Goal: Navigation & Orientation: Find specific page/section

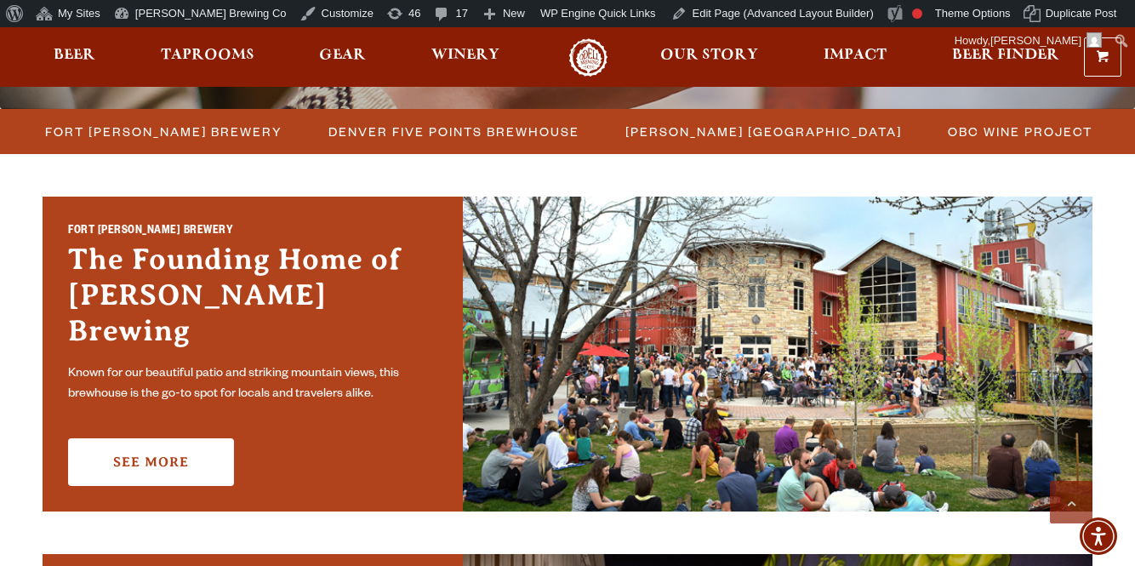
scroll to position [477, 0]
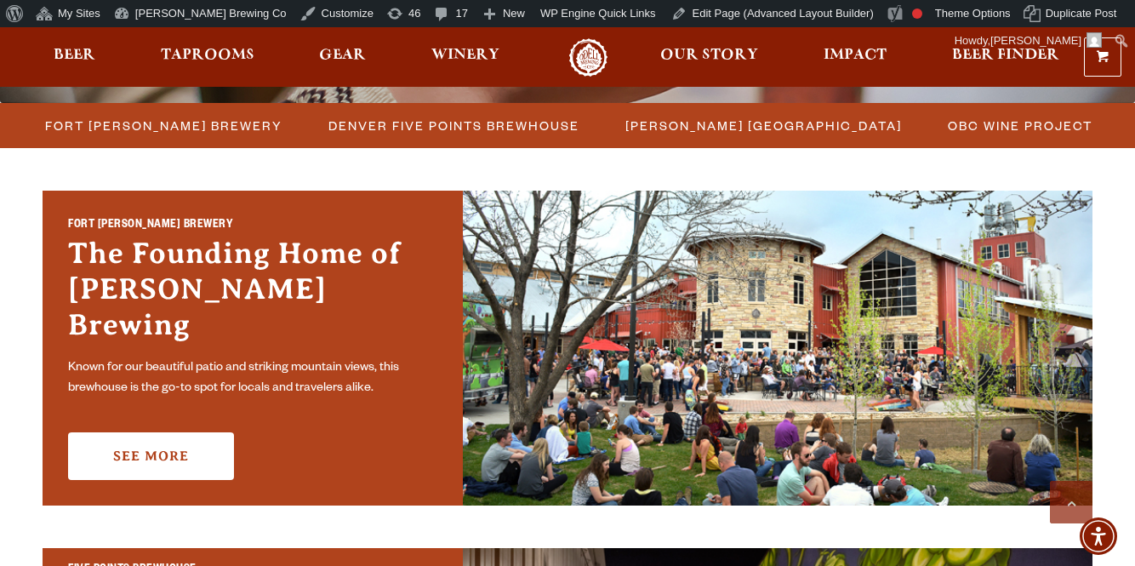
click at [580, 55] on link "Odell Home" at bounding box center [588, 57] width 64 height 38
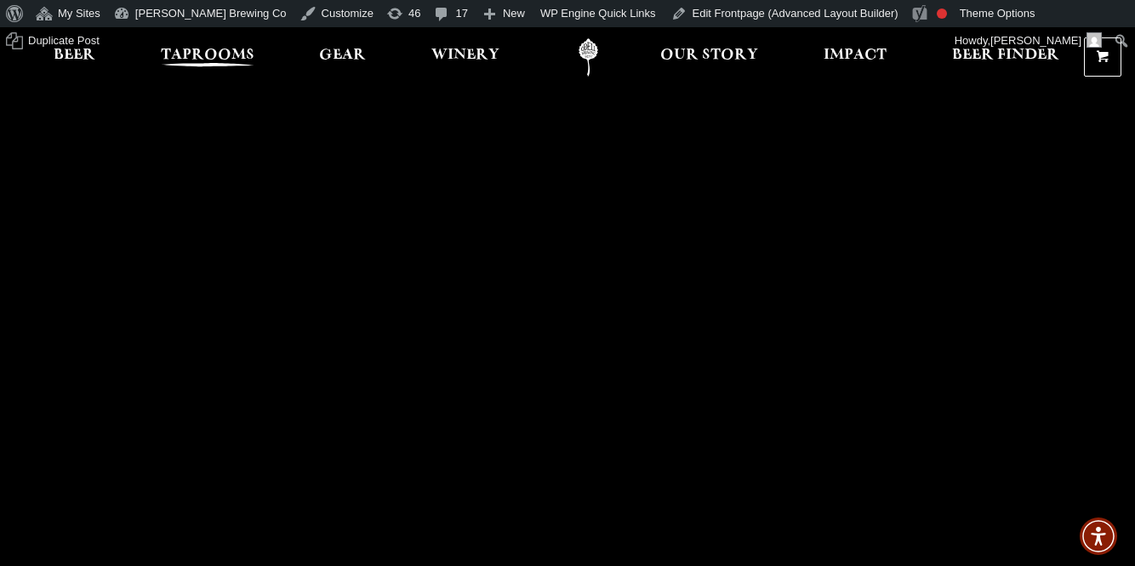
click at [226, 44] on link "Taprooms" at bounding box center [208, 57] width 116 height 38
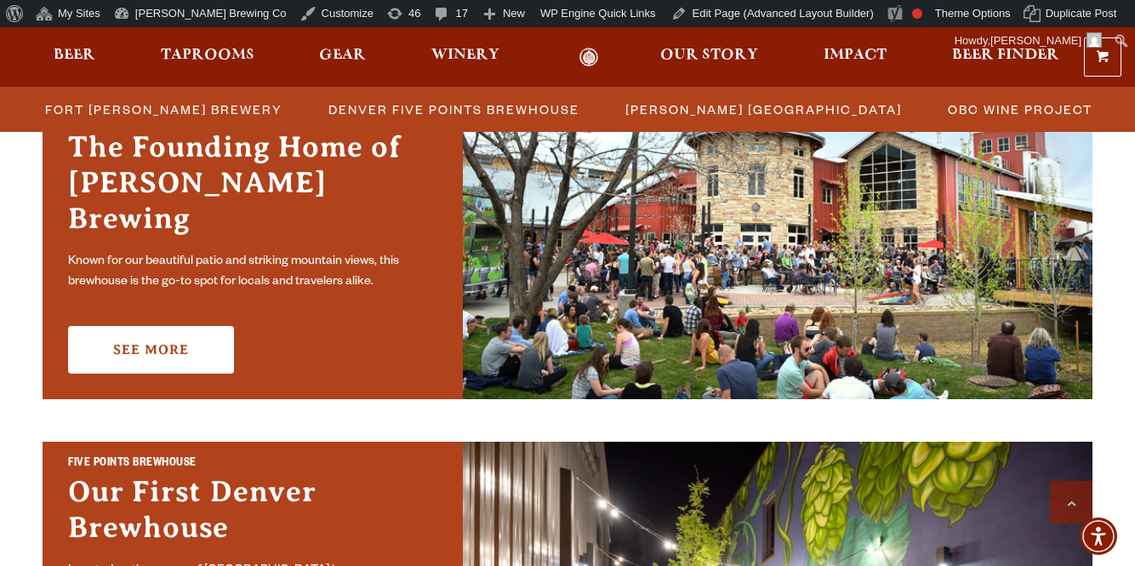
scroll to position [555, 0]
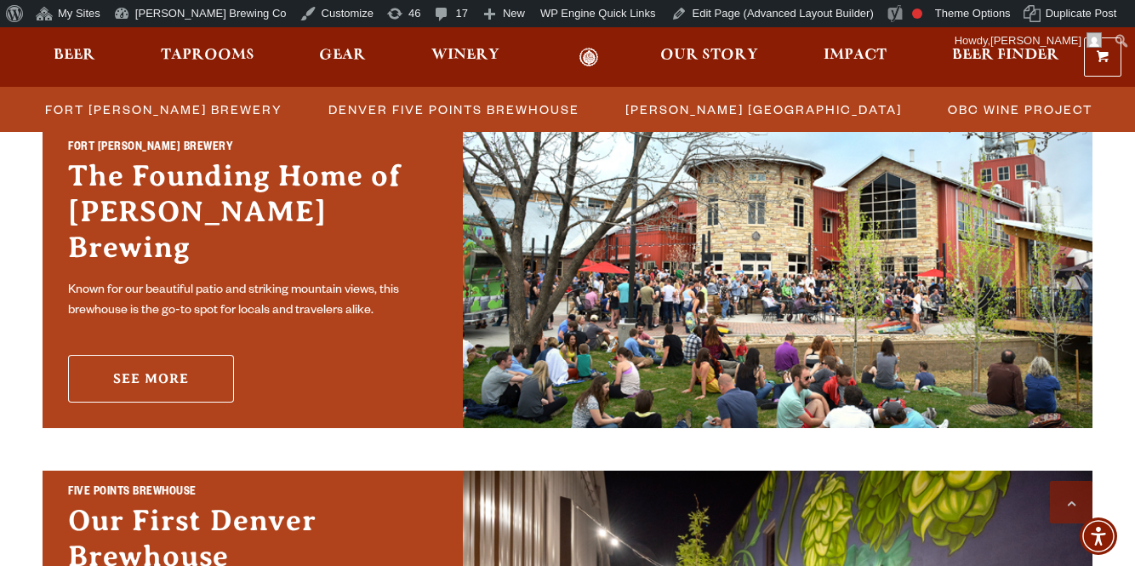
click at [159, 368] on link "See More" at bounding box center [151, 379] width 166 height 48
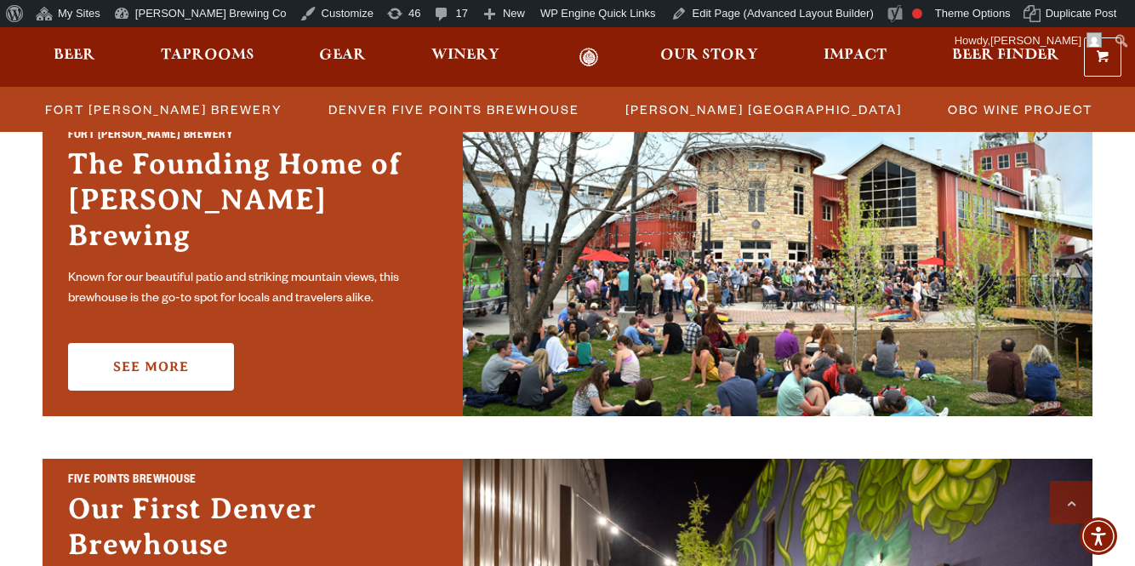
scroll to position [569, 0]
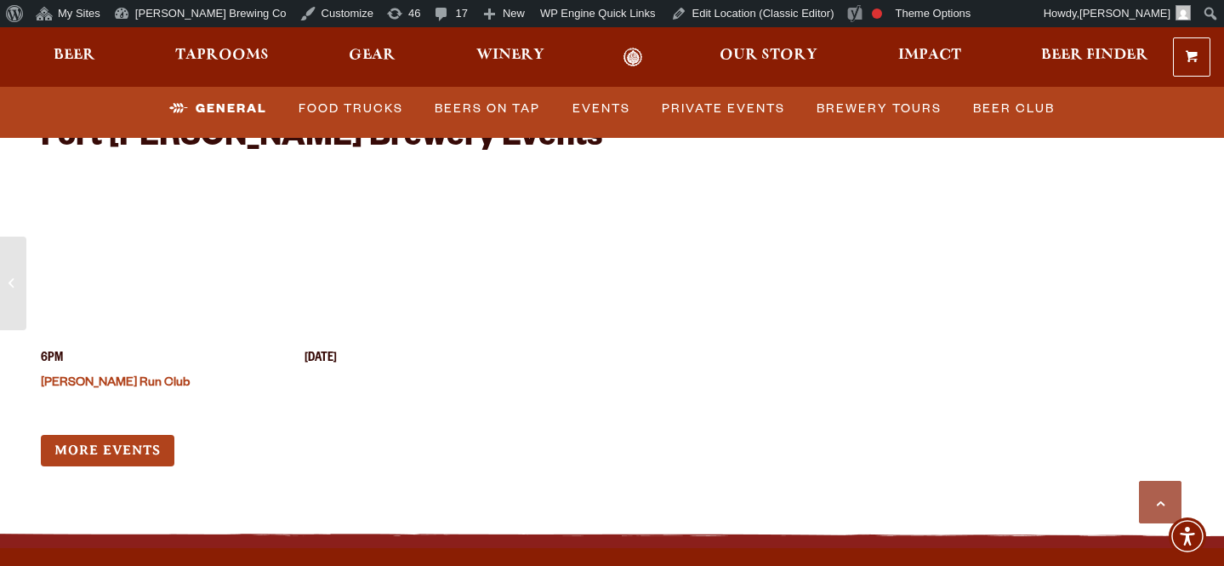
scroll to position [6709, 0]
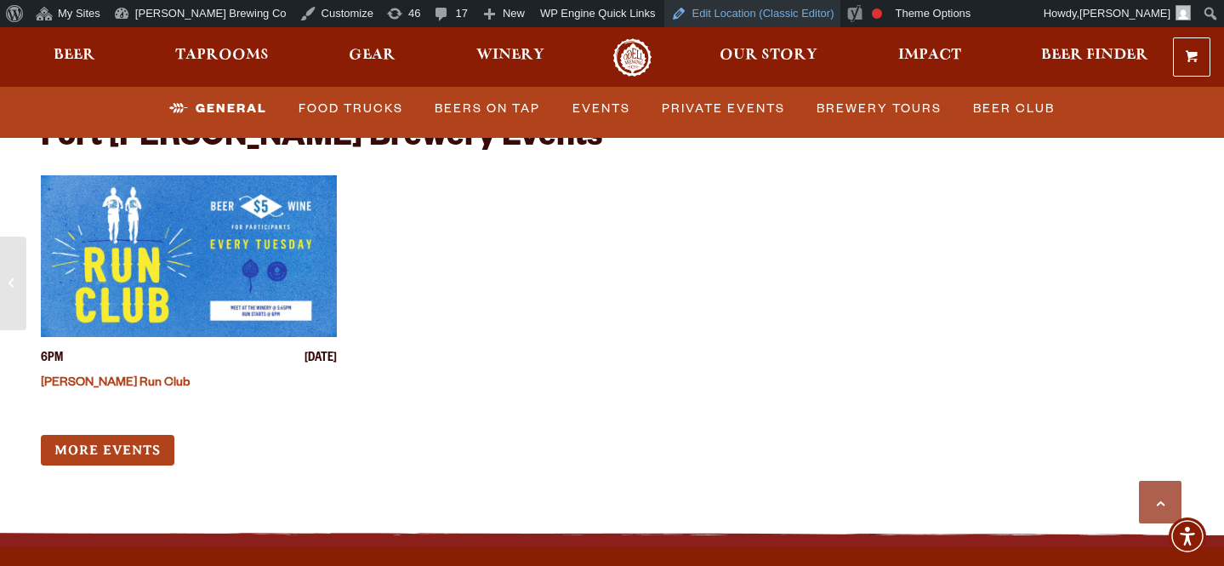
click at [664, 20] on link "Edit Location (Classic Editor)" at bounding box center [752, 13] width 177 height 27
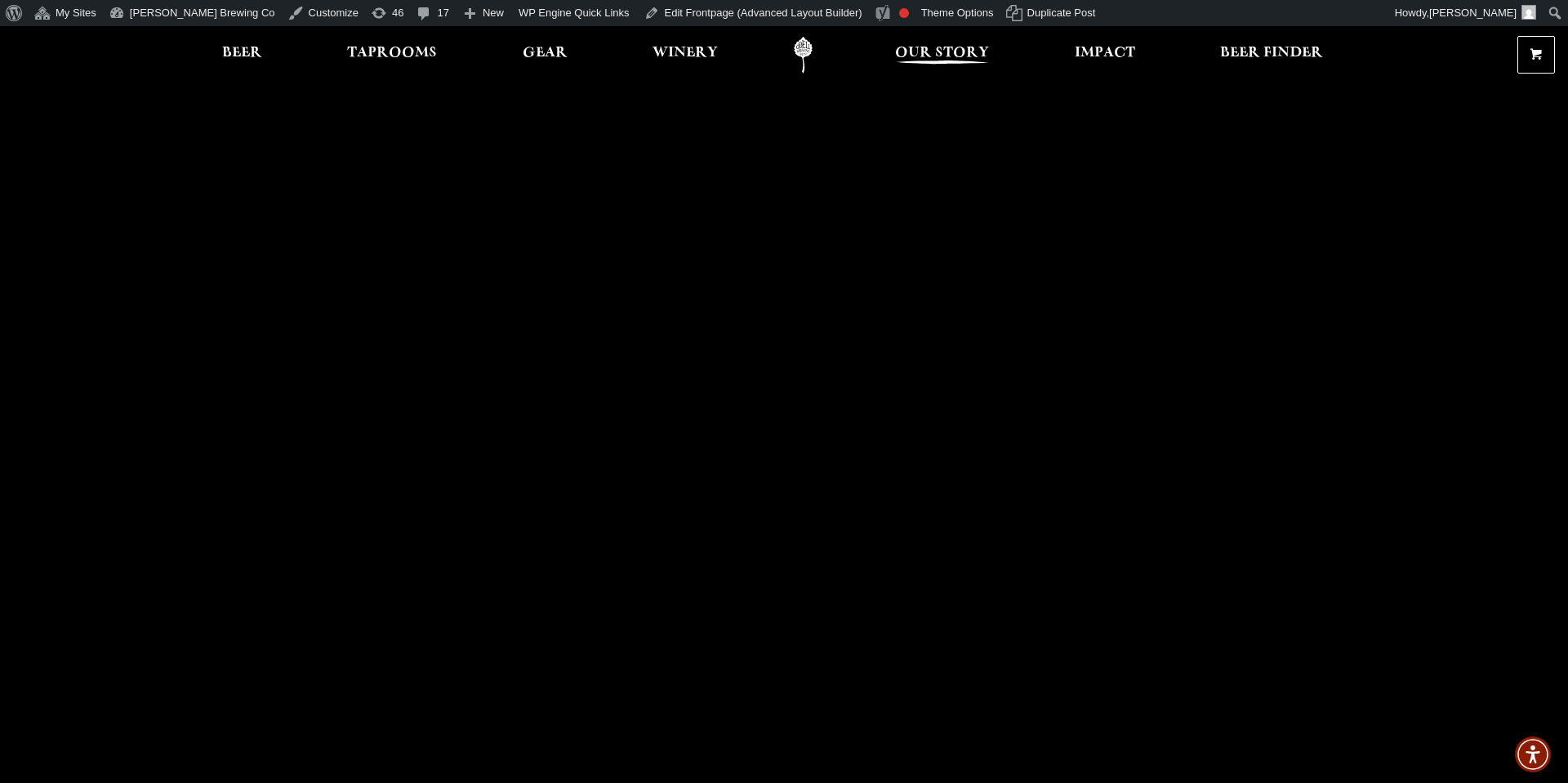
click at [926, 58] on span "Our Story" at bounding box center [942, 53] width 94 height 13
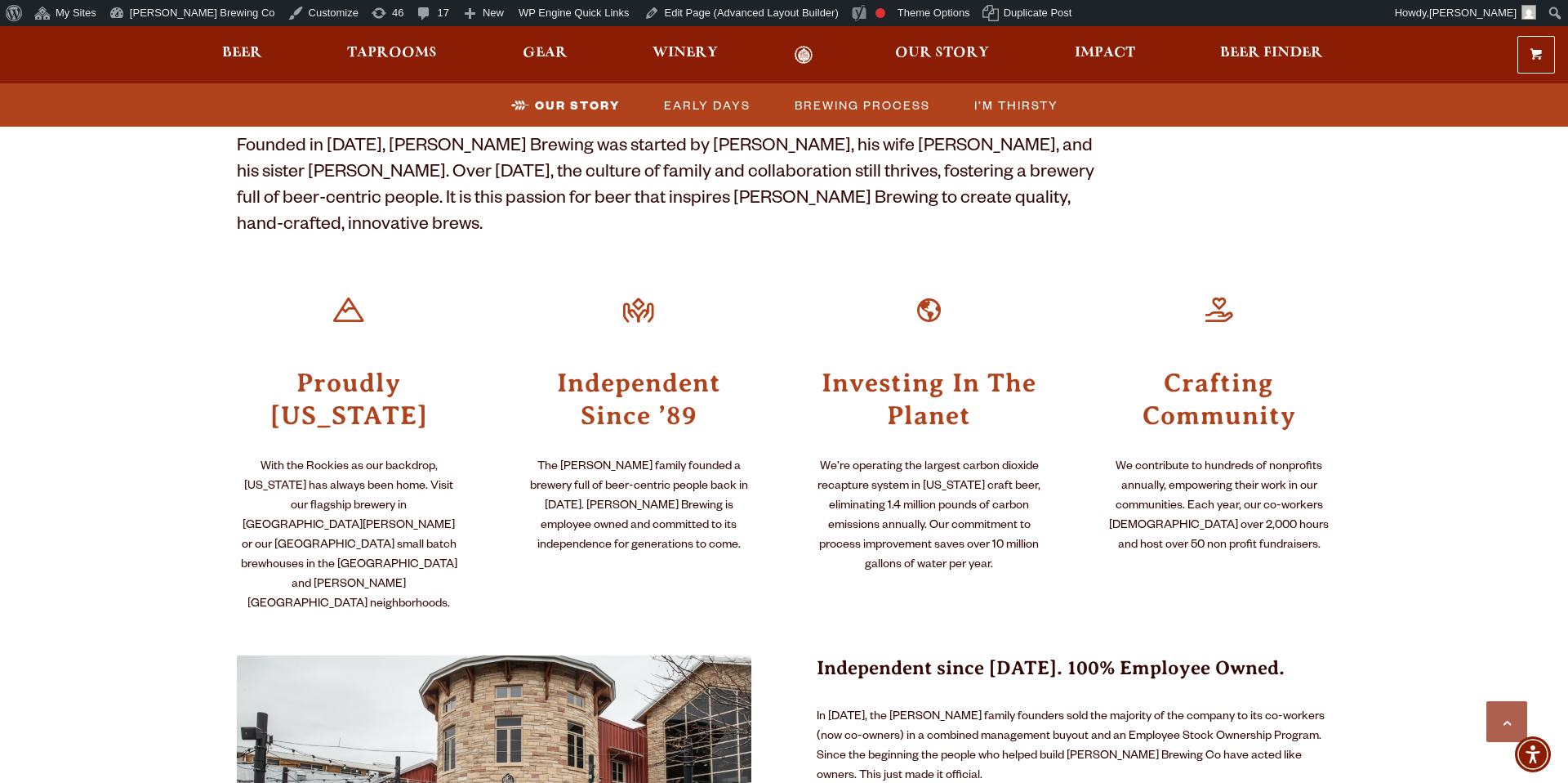
scroll to position [560, 0]
